Goal: Find specific page/section: Find specific page/section

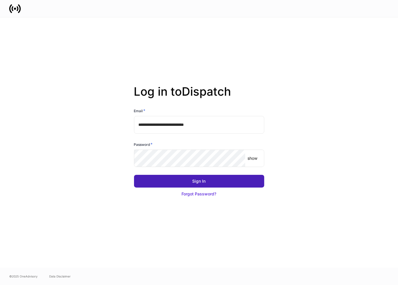
click at [179, 180] on button "Sign In" at bounding box center [199, 181] width 130 height 13
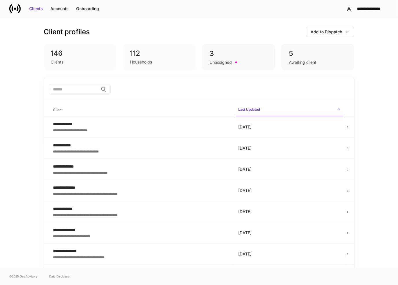
click at [82, 63] on div "Clients" at bounding box center [80, 61] width 59 height 7
click at [64, 9] on div "Accounts" at bounding box center [59, 9] width 18 height 6
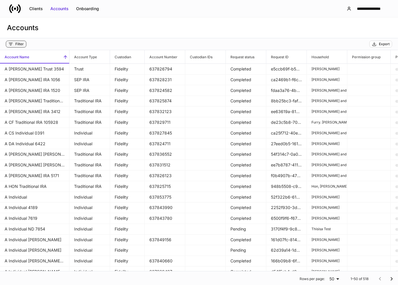
click at [20, 47] on button "Filter" at bounding box center [16, 44] width 21 height 7
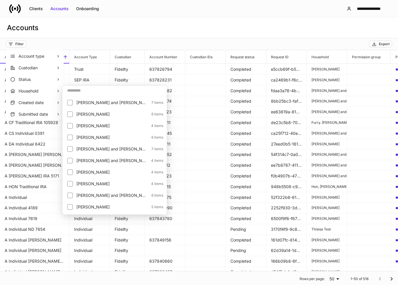
click at [83, 92] on input "text" at bounding box center [115, 90] width 104 height 10
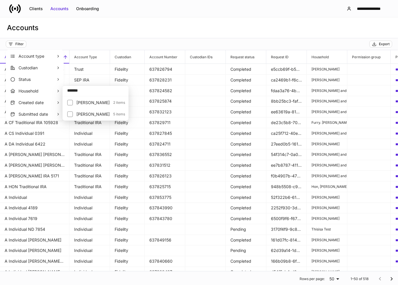
type input "*******"
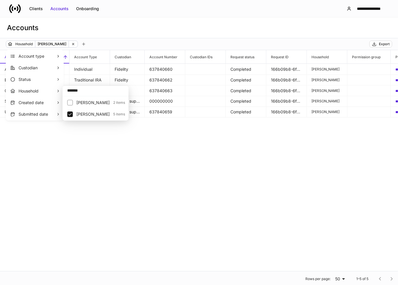
click at [177, 23] on div at bounding box center [199, 142] width 398 height 285
